Goal: Task Accomplishment & Management: Complete application form

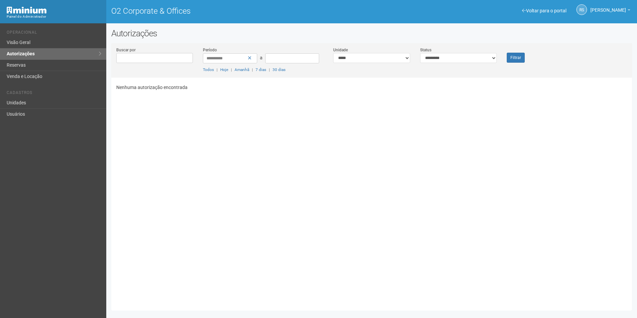
click at [420, 53] on select "**********" at bounding box center [458, 58] width 77 height 10
click at [516, 55] on button "Filtrar" at bounding box center [516, 58] width 18 height 10
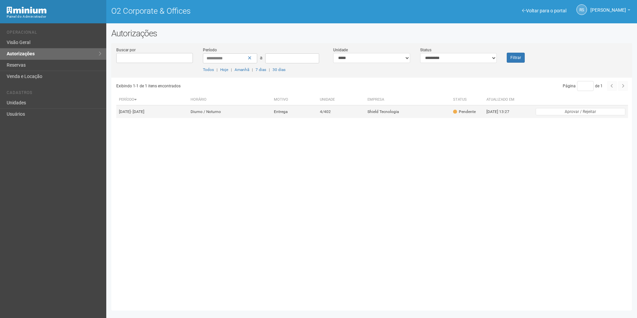
click at [400, 112] on td "Shield Tecnologia" at bounding box center [408, 111] width 86 height 13
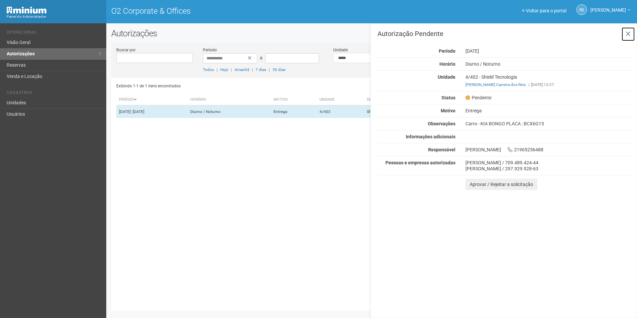
click at [627, 35] on icon at bounding box center [628, 34] width 5 height 7
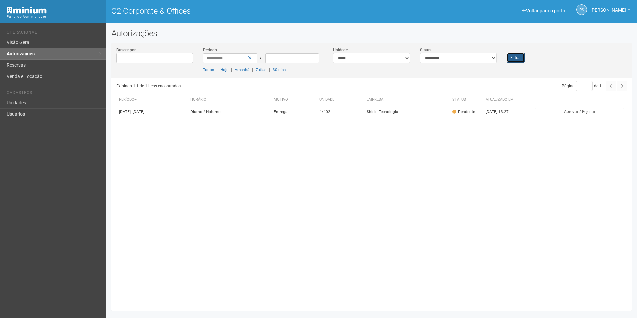
click at [513, 59] on button "Filtrar" at bounding box center [516, 58] width 18 height 10
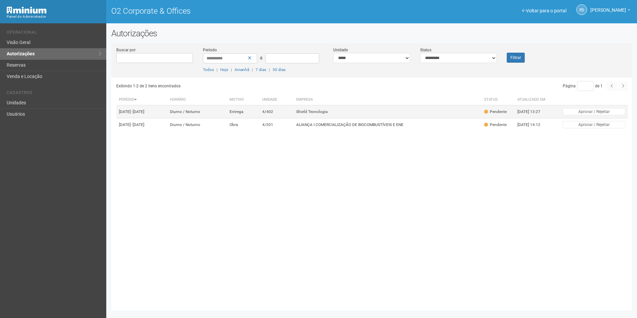
click at [411, 105] on td "Shield Tecnologia" at bounding box center [387, 111] width 188 height 13
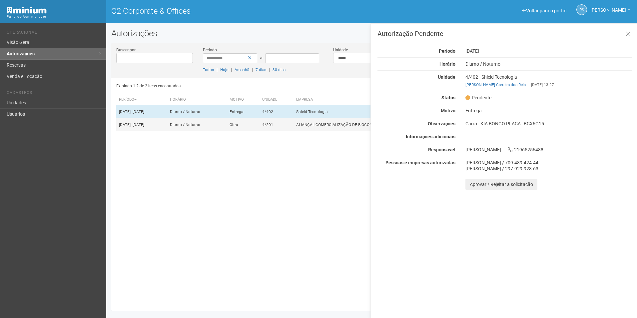
click at [362, 131] on td "ALIANÇA I COMERCIALIZAÇÃO DE BIOCOMBUSTÍVEIS E ENE" at bounding box center [387, 124] width 188 height 13
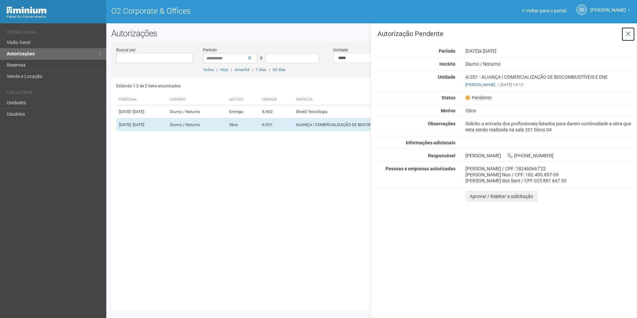
click at [630, 33] on icon at bounding box center [628, 34] width 5 height 7
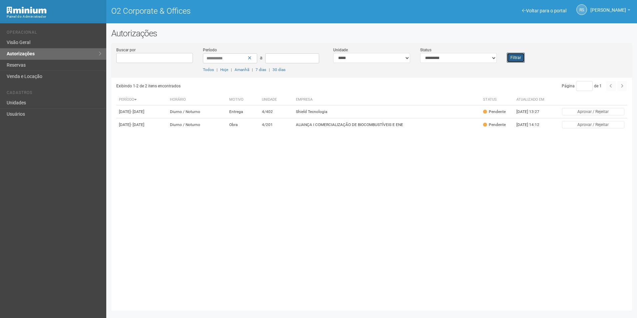
click at [521, 57] on button "Filtrar" at bounding box center [516, 58] width 18 height 10
click at [346, 129] on td "ALIANÇA I COMERCIALIZAÇÃO DE BIOCOMBUSTÍVEIS E ENE" at bounding box center [387, 124] width 188 height 13
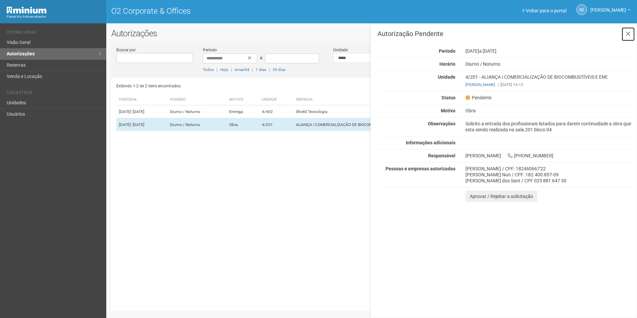
click at [629, 34] on icon at bounding box center [628, 34] width 5 height 7
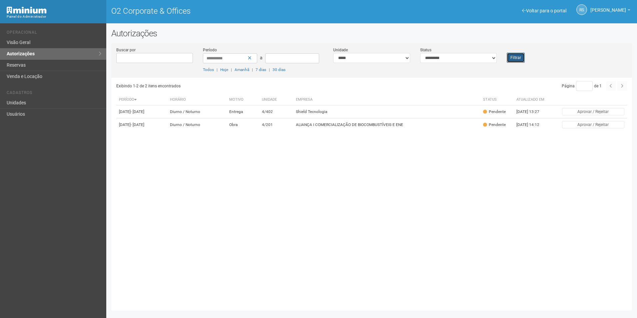
click at [510, 55] on button "Filtrar" at bounding box center [516, 58] width 18 height 10
click at [520, 55] on button "Filtrar" at bounding box center [516, 58] width 18 height 10
click at [332, 131] on td "ALIANÇA I COMERCIALIZAÇÃO DE BIOCOMBUSTÍVEIS E ENE" at bounding box center [387, 124] width 188 height 13
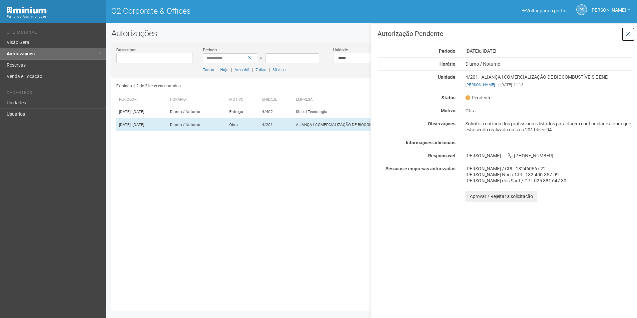
click at [628, 33] on icon at bounding box center [628, 34] width 5 height 7
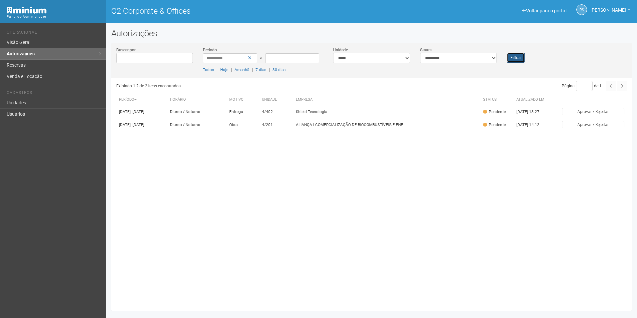
click at [514, 58] on button "Filtrar" at bounding box center [516, 58] width 18 height 10
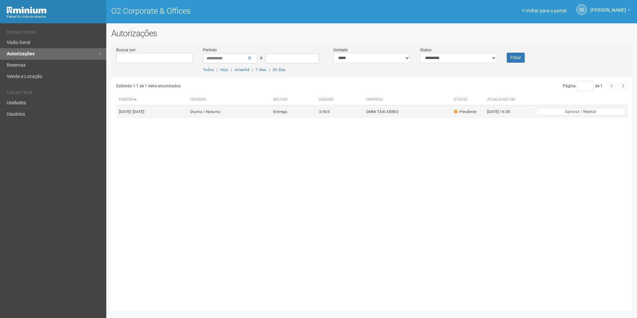
click at [352, 108] on td "3/403" at bounding box center [339, 111] width 47 height 13
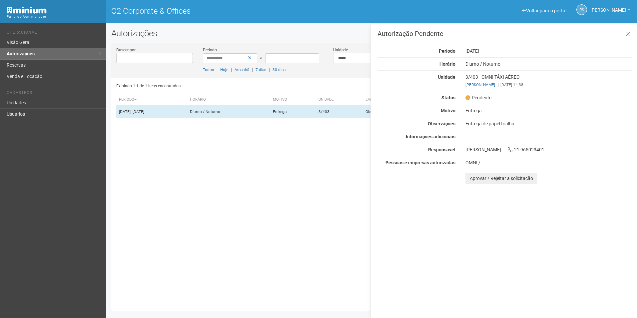
drag, startPoint x: 585, startPoint y: 229, endPoint x: 536, endPoint y: 215, distance: 50.9
click at [585, 229] on div "Autorização Pendente Período 01/09/2025 Horário Diurno / Noturno Unidade 3/403 …" at bounding box center [503, 170] width 266 height 294
click at [480, 178] on button "Aprovar / Rejeitar a solicitação" at bounding box center [501, 178] width 72 height 11
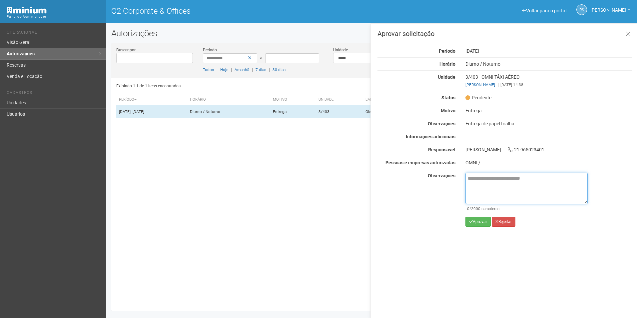
click at [495, 185] on textarea at bounding box center [526, 188] width 122 height 31
paste textarea "**********"
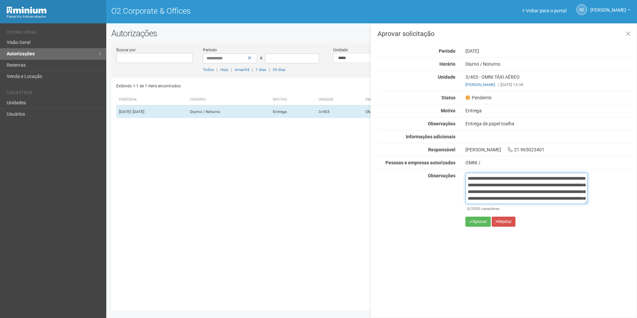
scroll to position [44, 0]
type textarea "**********"
click at [476, 225] on button "Aprovar" at bounding box center [477, 221] width 25 height 10
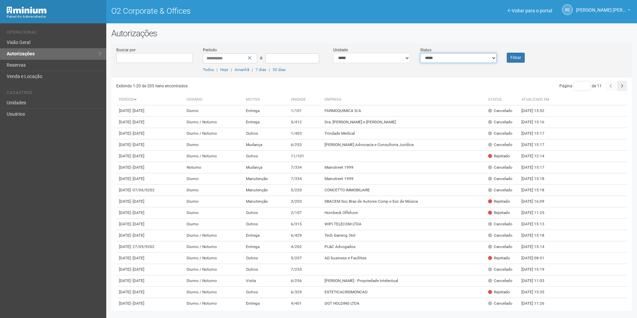
click at [451, 61] on select "**********" at bounding box center [458, 58] width 77 height 10
select select "*"
click at [420, 53] on select "**********" at bounding box center [458, 58] width 77 height 10
click at [508, 58] on button "Filtrar" at bounding box center [516, 58] width 18 height 10
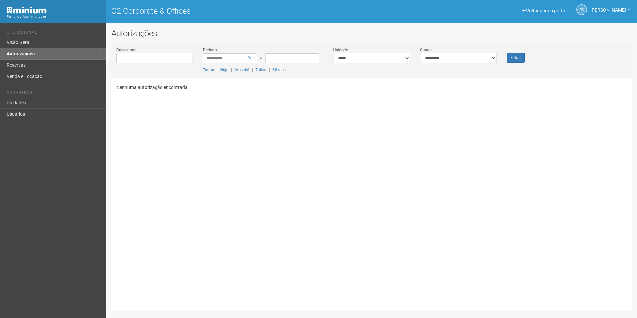
click at [514, 52] on div "Filtrar" at bounding box center [523, 55] width 43 height 16
click at [517, 54] on button "Filtrar" at bounding box center [516, 58] width 18 height 10
